Goal: Information Seeking & Learning: Learn about a topic

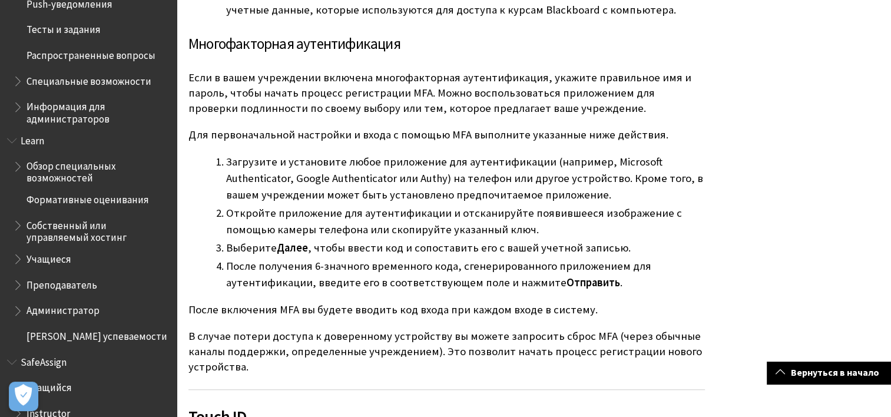
scroll to position [492, 0]
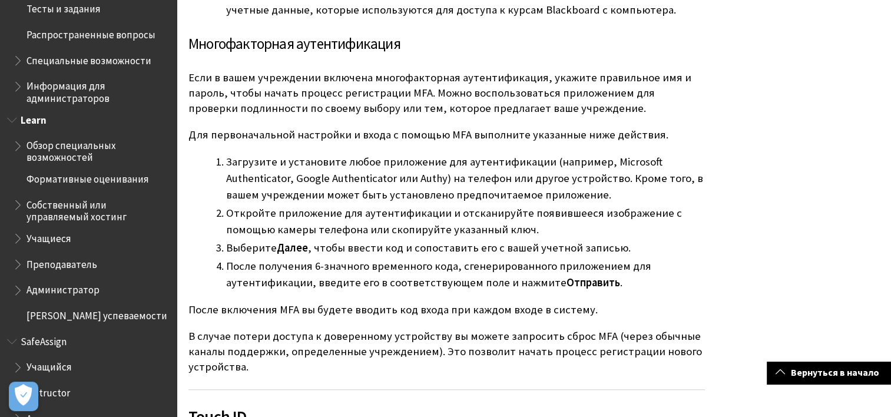
click at [67, 233] on span "Учащиеся" at bounding box center [48, 236] width 45 height 16
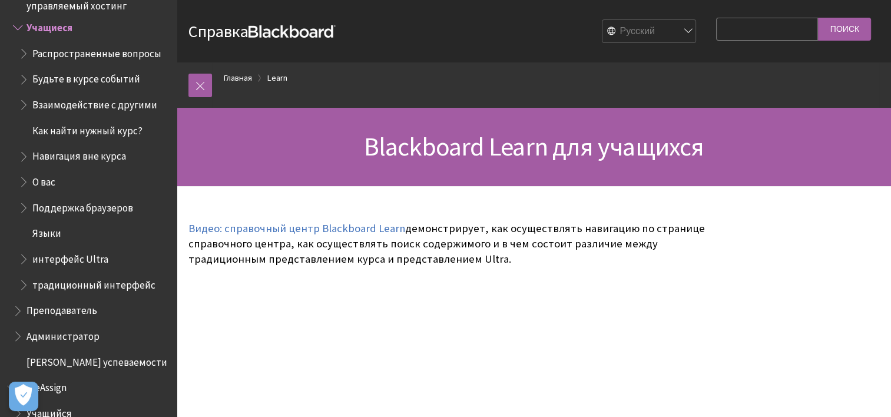
click at [755, 21] on input "Search Query" at bounding box center [767, 29] width 102 height 23
type input "студенты"
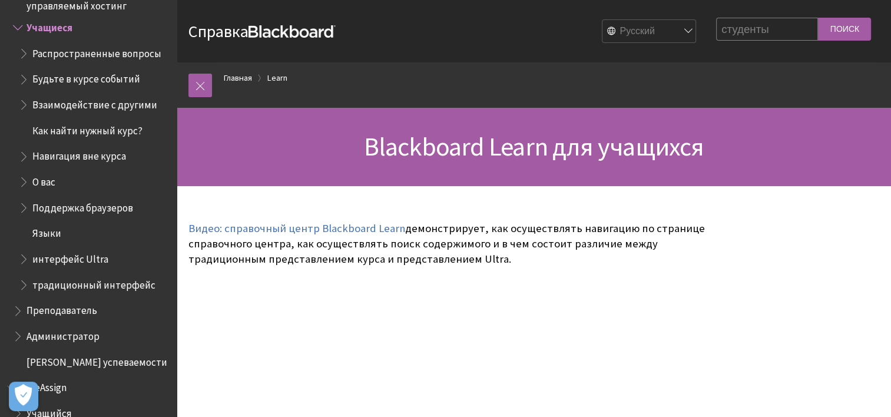
click at [829, 32] on input "Поиск" at bounding box center [844, 29] width 53 height 23
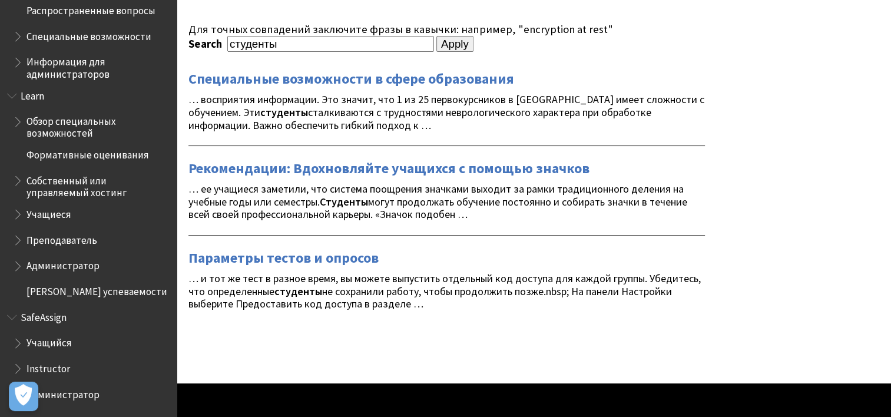
scroll to position [118, 0]
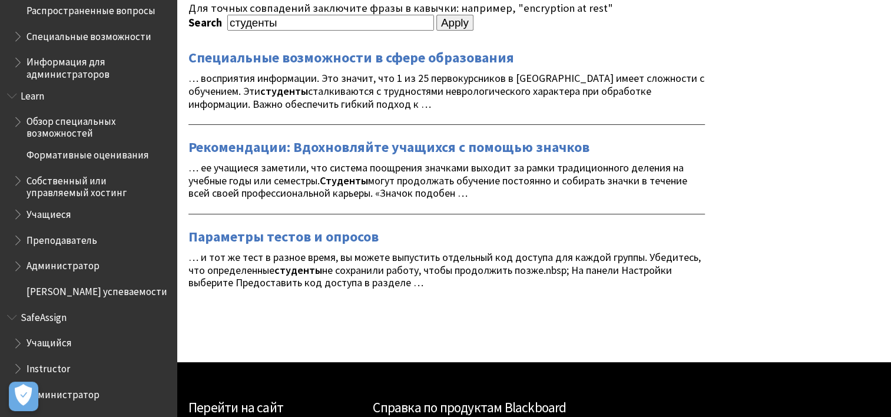
click at [14, 244] on span "Book outline for Blackboard Learn Help" at bounding box center [19, 237] width 12 height 15
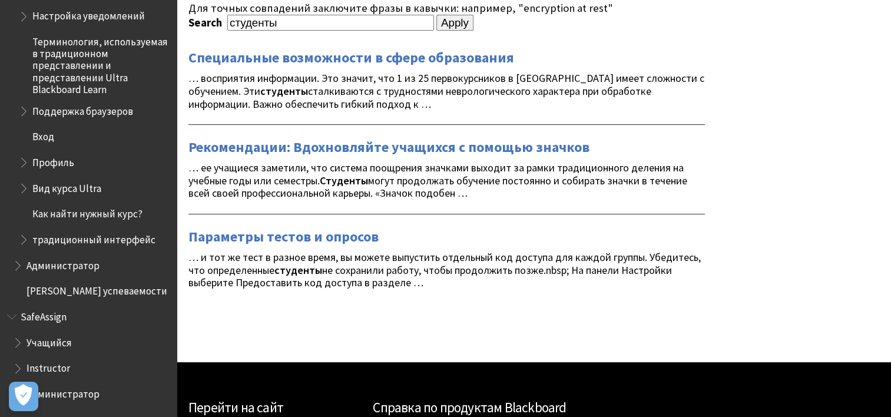
scroll to position [855, 0]
click at [17, 346] on span "Book outline for Blackboard SafeAssign" at bounding box center [19, 340] width 12 height 15
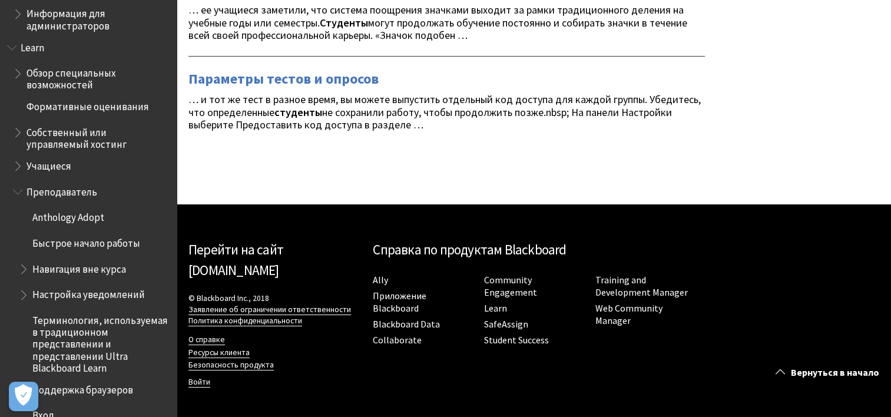
scroll to position [488, 0]
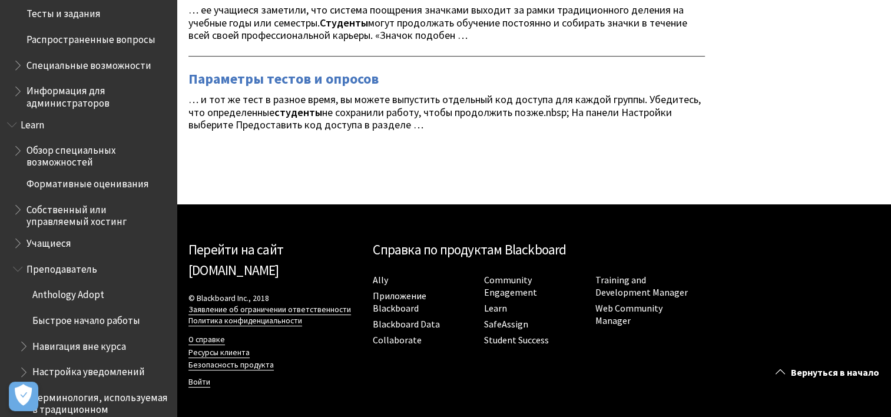
click at [24, 238] on span "Book outline for Blackboard Learn Help" at bounding box center [19, 240] width 12 height 15
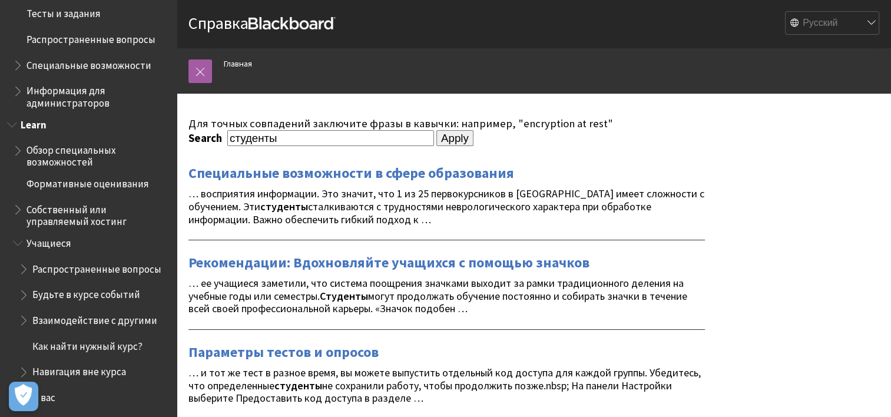
scroll to position [0, 0]
